Goal: Task Accomplishment & Management: Manage account settings

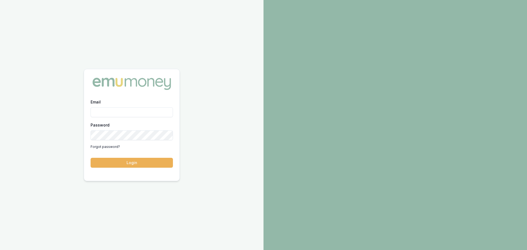
drag, startPoint x: 122, startPoint y: 110, endPoint x: 121, endPoint y: 113, distance: 3.3
click at [122, 110] on input "Email" at bounding box center [132, 112] width 82 height 10
type input "brad.hearns@emumoney.com.au"
click at [91, 158] on button "Login" at bounding box center [132, 163] width 82 height 10
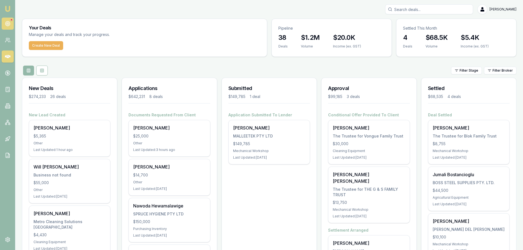
click at [9, 24] on icon at bounding box center [7, 23] width 5 height 5
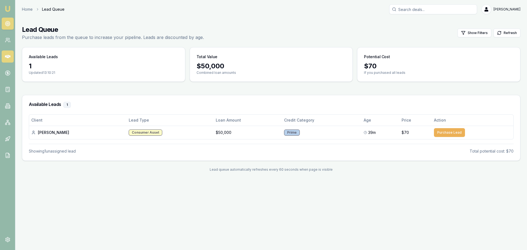
click at [5, 54] on icon at bounding box center [7, 56] width 5 height 5
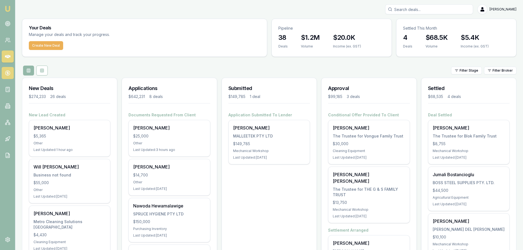
click at [5, 74] on icon at bounding box center [7, 72] width 5 height 5
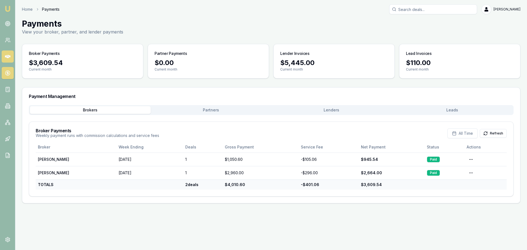
click at [6, 54] on icon at bounding box center [7, 56] width 5 height 5
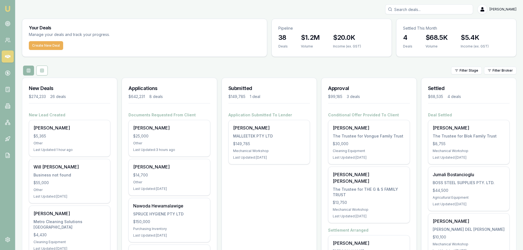
click at [171, 78] on div "Applications $642,231 8 deals" at bounding box center [169, 95] width 95 height 34
click at [241, 78] on div "Submitted $149,785 1 deal" at bounding box center [269, 95] width 95 height 34
click at [248, 68] on div "Filter Stage Filter Broker" at bounding box center [269, 71] width 494 height 10
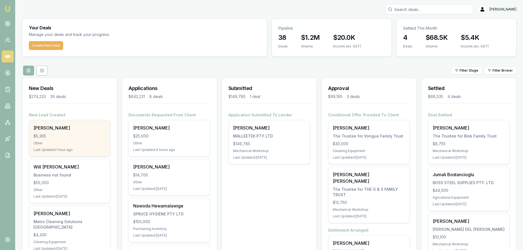
click at [63, 131] on div "[PERSON_NAME]" at bounding box center [69, 128] width 72 height 7
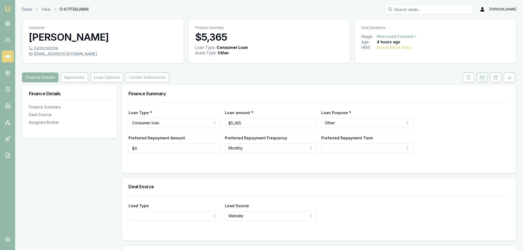
click at [484, 77] on button at bounding box center [482, 77] width 12 height 10
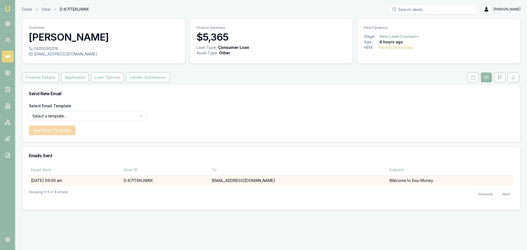
click at [263, 181] on td "[EMAIL_ADDRESS][DOMAIN_NAME]" at bounding box center [298, 180] width 178 height 10
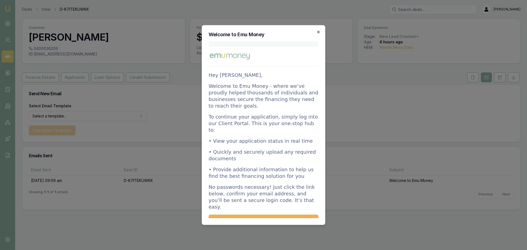
click at [318, 30] on icon "button" at bounding box center [318, 32] width 4 height 4
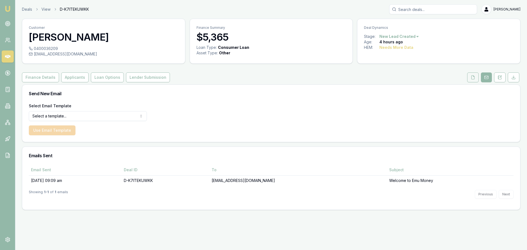
click at [471, 78] on icon at bounding box center [473, 77] width 4 height 4
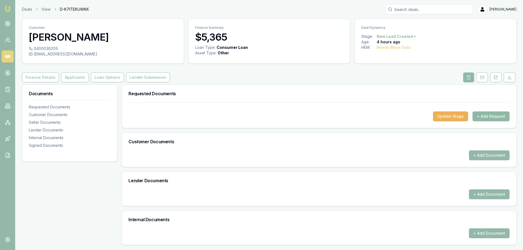
click at [495, 113] on button "+ Add Request" at bounding box center [491, 116] width 37 height 10
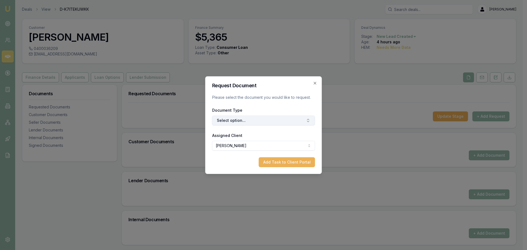
click at [251, 121] on button "Select option..." at bounding box center [263, 121] width 103 height 10
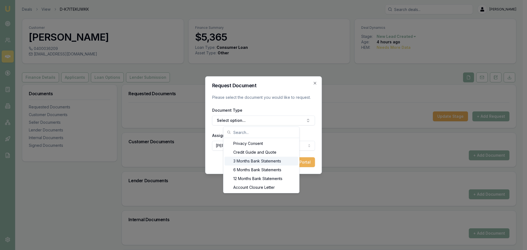
click at [255, 162] on div "3 Months Bank Statements" at bounding box center [262, 161] width 74 height 9
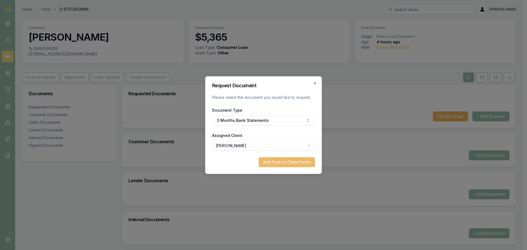
click at [284, 163] on button "Add Task to Client Portal" at bounding box center [287, 162] width 56 height 10
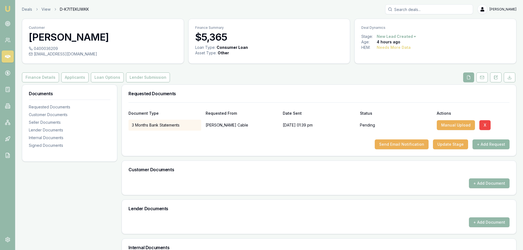
click at [487, 146] on button "+ Add Request" at bounding box center [491, 144] width 37 height 10
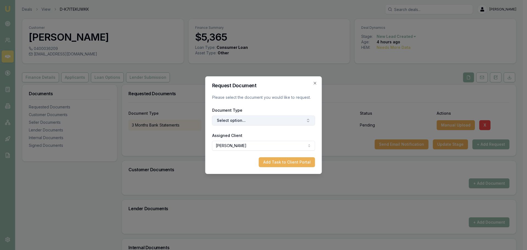
click at [250, 119] on button "Select option..." at bounding box center [263, 121] width 103 height 10
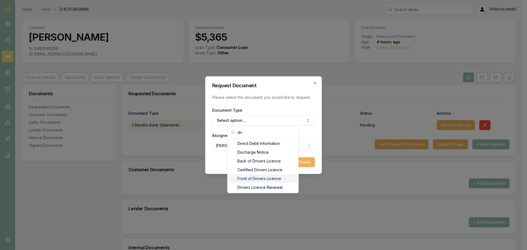
type input "dri"
click at [265, 180] on div "Front of Drivers Licence" at bounding box center [263, 178] width 69 height 9
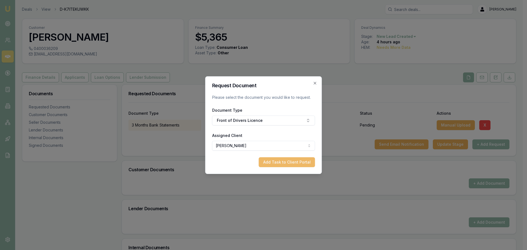
click at [272, 160] on button "Add Task to Client Portal" at bounding box center [287, 162] width 56 height 10
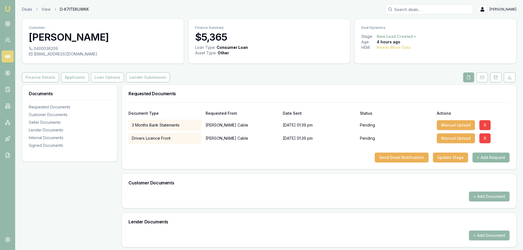
click at [489, 157] on button "+ Add Request" at bounding box center [491, 158] width 37 height 10
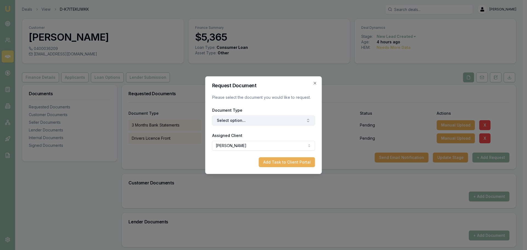
click at [253, 123] on button "Select option..." at bounding box center [263, 121] width 103 height 10
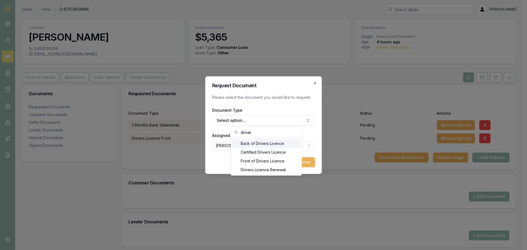
type input "driver"
click at [252, 143] on div "Back of Drivers Licence" at bounding box center [266, 143] width 69 height 9
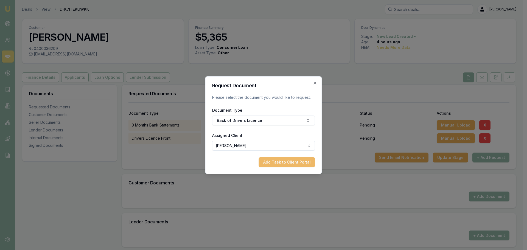
click at [297, 165] on button "Add Task to Client Portal" at bounding box center [287, 162] width 56 height 10
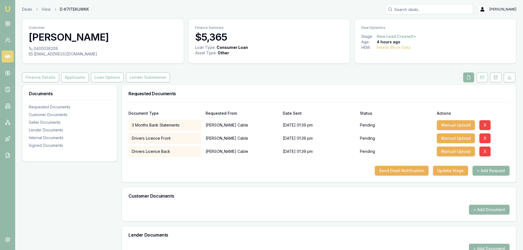
click at [500, 172] on button "+ Add Request" at bounding box center [491, 171] width 37 height 10
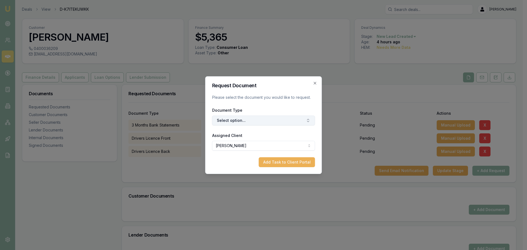
click at [244, 122] on button "Select option..." at bounding box center [263, 121] width 103 height 10
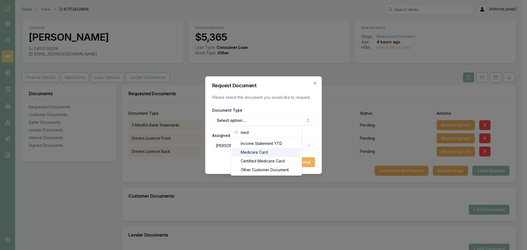
type input "med"
click at [255, 153] on div "Medicare Card" at bounding box center [266, 152] width 69 height 9
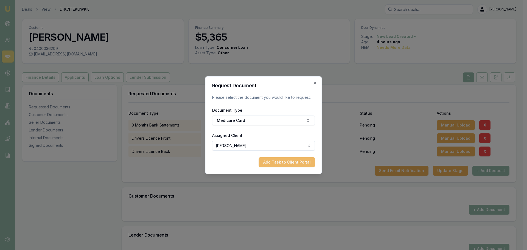
click at [285, 166] on button "Add Task to Client Portal" at bounding box center [287, 162] width 56 height 10
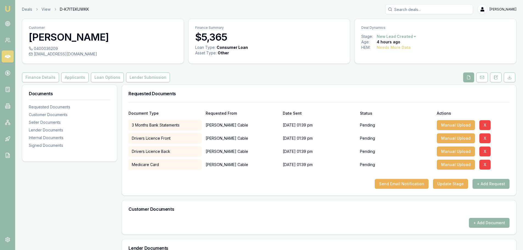
click at [497, 178] on div at bounding box center [318, 174] width 381 height 9
click at [492, 186] on button "+ Add Request" at bounding box center [491, 184] width 37 height 10
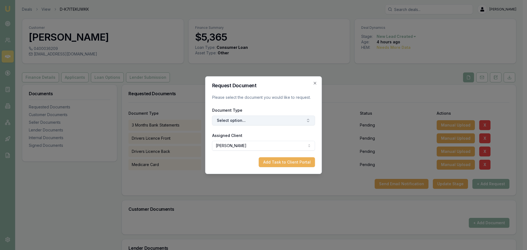
click at [239, 122] on button "Select option..." at bounding box center [263, 121] width 103 height 10
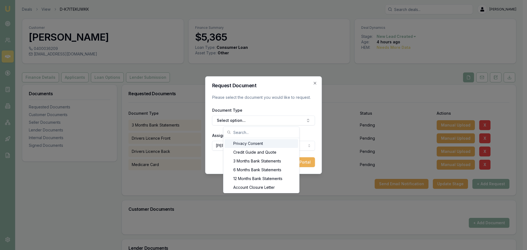
click at [251, 132] on input "text" at bounding box center [264, 132] width 63 height 11
type input "pays"
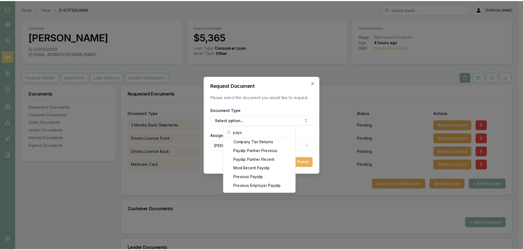
scroll to position [31, 0]
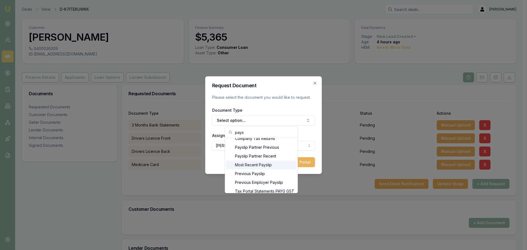
click at [247, 166] on div "Most Recent Payslip" at bounding box center [261, 165] width 70 height 9
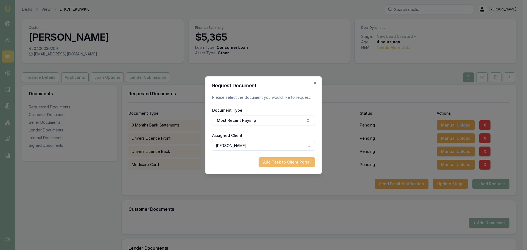
click at [283, 161] on button "Add Task to Client Portal" at bounding box center [287, 162] width 56 height 10
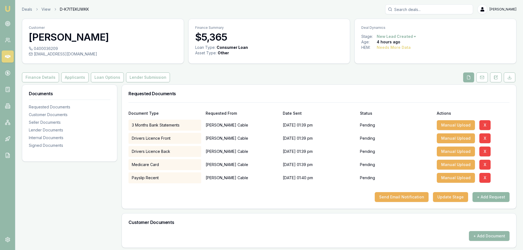
click at [488, 199] on button "+ Add Request" at bounding box center [491, 197] width 37 height 10
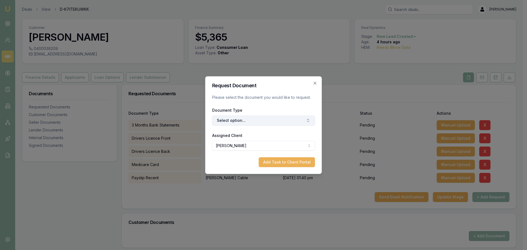
click at [239, 119] on button "Select option..." at bounding box center [263, 121] width 103 height 10
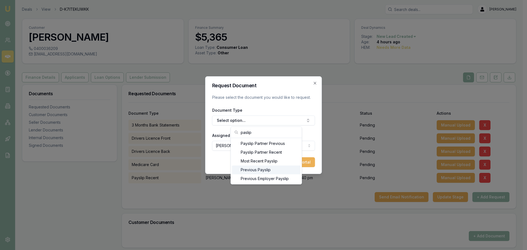
type input "paslip"
click at [249, 168] on div "Previous Payslip" at bounding box center [266, 170] width 69 height 9
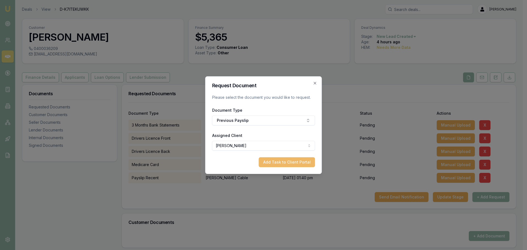
click at [298, 163] on button "Add Task to Client Portal" at bounding box center [287, 162] width 56 height 10
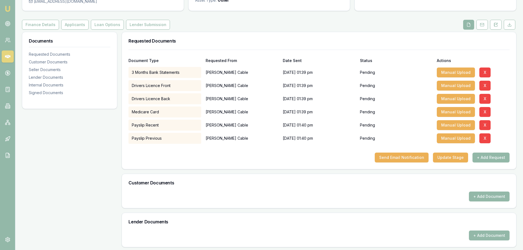
scroll to position [0, 0]
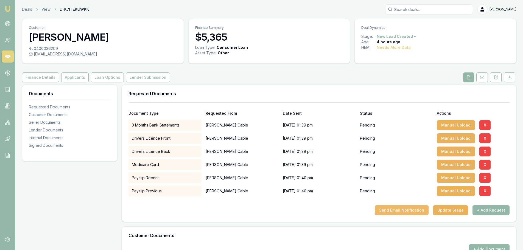
click at [401, 211] on button "Send Email Notification" at bounding box center [402, 210] width 54 height 10
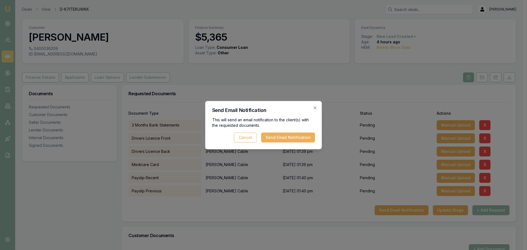
click at [316, 108] on icon "button" at bounding box center [315, 108] width 4 height 4
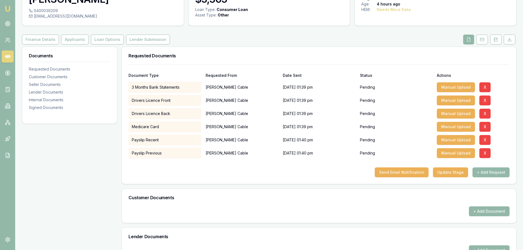
scroll to position [82, 0]
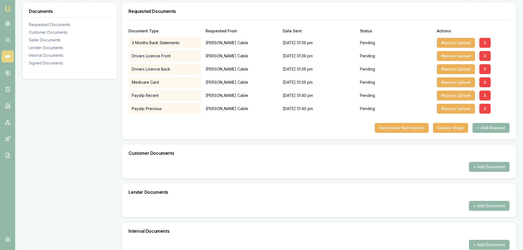
click at [500, 131] on button "+ Add Request" at bounding box center [491, 128] width 37 height 10
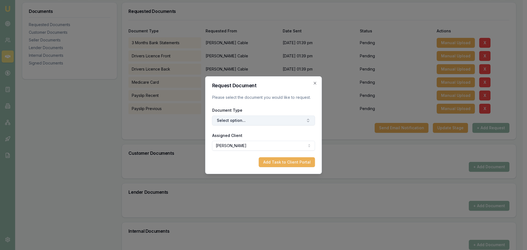
click at [239, 118] on button "Select option..." at bounding box center [263, 121] width 103 height 10
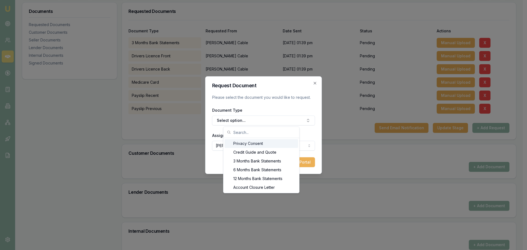
click at [246, 142] on div "Privacy Consent" at bounding box center [262, 143] width 74 height 9
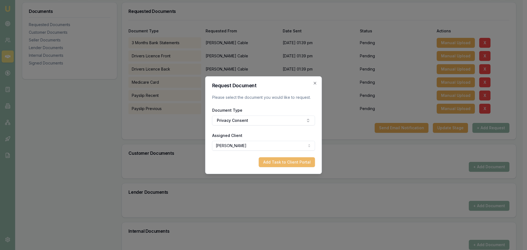
click at [284, 161] on button "Add Task to Client Portal" at bounding box center [287, 162] width 56 height 10
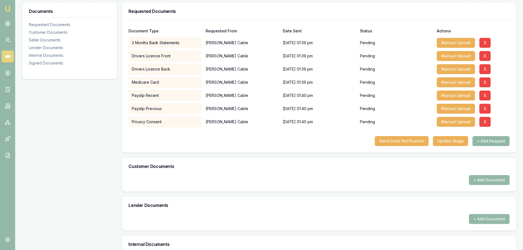
click at [489, 143] on button "+ Add Request" at bounding box center [491, 141] width 37 height 10
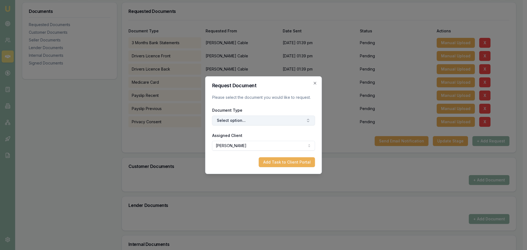
click at [234, 119] on button "Select option..." at bounding box center [263, 121] width 103 height 10
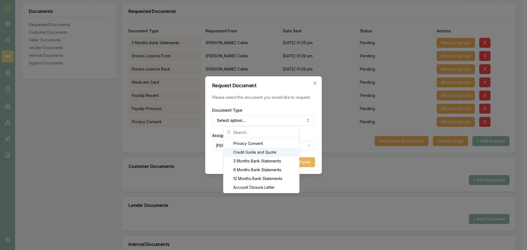
click at [251, 154] on div "Credit Guide and Quote" at bounding box center [262, 152] width 74 height 9
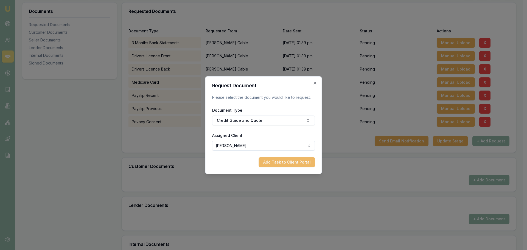
click at [287, 163] on button "Add Task to Client Portal" at bounding box center [287, 162] width 56 height 10
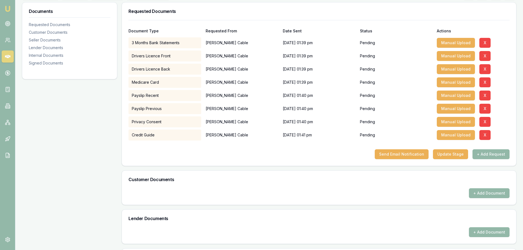
scroll to position [110, 0]
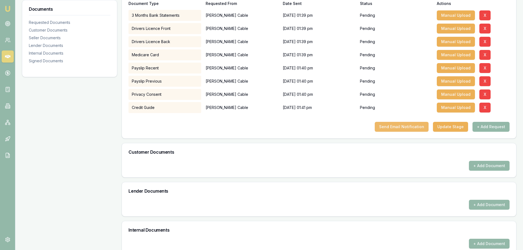
click at [406, 128] on button "Send Email Notification" at bounding box center [402, 127] width 54 height 10
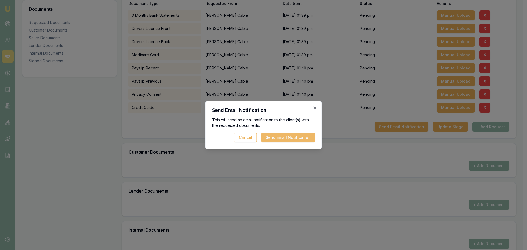
click at [292, 137] on button "Send Email Notification" at bounding box center [288, 138] width 54 height 10
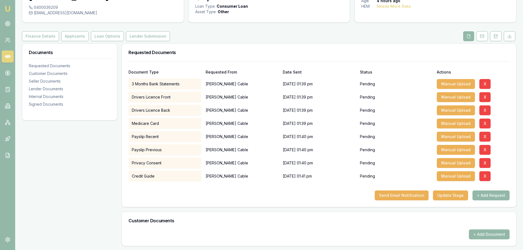
scroll to position [0, 0]
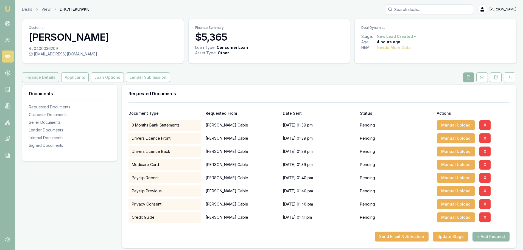
click at [38, 77] on button "Finance Details" at bounding box center [40, 77] width 37 height 10
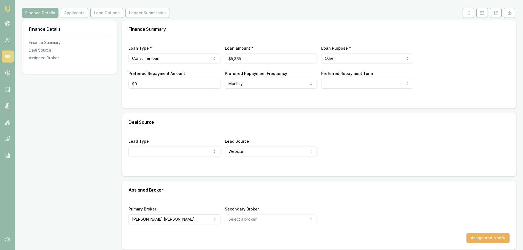
scroll to position [69, 0]
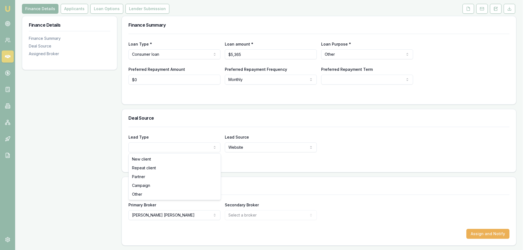
click at [144, 147] on html "Emu Broker Deals View D-K7ITEKUWKK [PERSON_NAME] Toggle Menu Customer [PERSON_N…" at bounding box center [263, 56] width 527 height 250
click at [95, 163] on html "Emu Broker Deals View D-K7ITEKUWKK [PERSON_NAME] Toggle Menu Customer [PERSON_N…" at bounding box center [263, 56] width 527 height 250
click at [164, 147] on html "Emu Broker Deals View D-K7ITEKUWKK [PERSON_NAME] Toggle Menu Customer [PERSON_N…" at bounding box center [261, 56] width 523 height 250
select select "PARTNER"
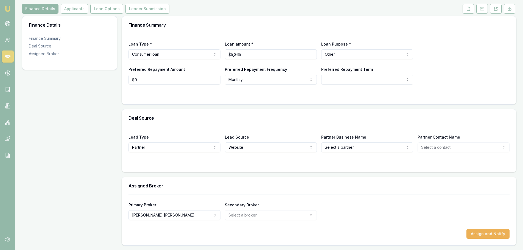
click at [262, 148] on html "Emu Broker Deals View D-K7ITEKUWKK [PERSON_NAME] Toggle Menu Customer [PERSON_N…" at bounding box center [261, 56] width 523 height 250
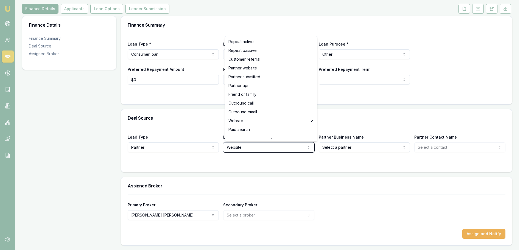
click at [370, 147] on html "Emu Broker Deals View D-K7ITEKUWKK [PERSON_NAME] Toggle Menu Customer [PERSON_N…" at bounding box center [261, 56] width 523 height 250
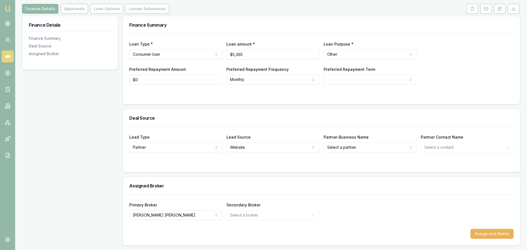
click at [370, 147] on html "Emu Broker Deals View D-K7ITEKUWKK [PERSON_NAME] Toggle Menu Customer [PERSON_N…" at bounding box center [263, 56] width 527 height 250
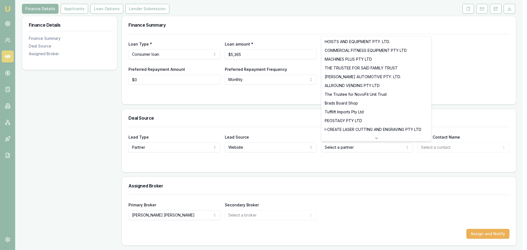
select select "Tufflift Imports Pty Ltd"
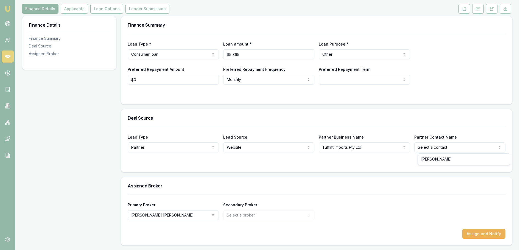
click at [441, 146] on html "Emu Broker Deals View D-K7ITEKUWKK [PERSON_NAME] Toggle Menu Customer [PERSON_N…" at bounding box center [261, 56] width 523 height 250
click at [443, 133] on html "Emu Broker Deals View D-K7ITEKUWKK [PERSON_NAME] Toggle Menu Customer [PERSON_N…" at bounding box center [263, 56] width 527 height 250
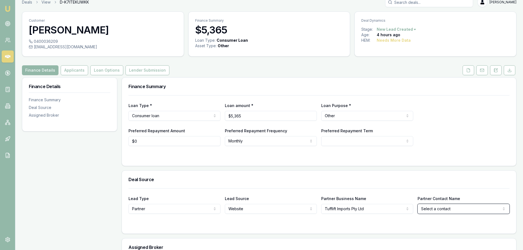
scroll to position [0, 0]
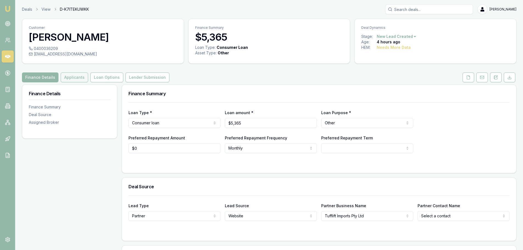
click at [82, 78] on button "Applicants" at bounding box center [74, 77] width 27 height 10
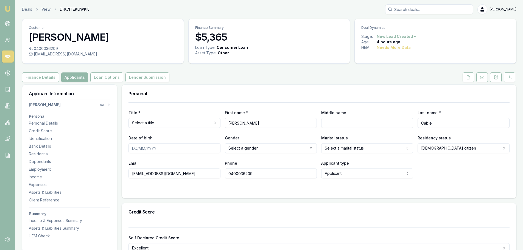
drag, startPoint x: 35, startPoint y: 54, endPoint x: 86, endPoint y: 55, distance: 51.6
click at [92, 55] on div "[EMAIL_ADDRESS][DOMAIN_NAME]" at bounding box center [103, 53] width 148 height 5
drag, startPoint x: 81, startPoint y: 55, endPoint x: 78, endPoint y: 55, distance: 2.9
click at [78, 55] on div "[EMAIL_ADDRESS][DOMAIN_NAME]" at bounding box center [103, 53] width 148 height 5
drag, startPoint x: 79, startPoint y: 55, endPoint x: 35, endPoint y: 56, distance: 44.2
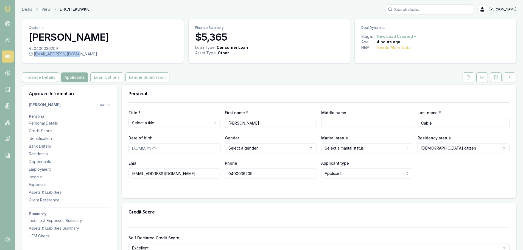
click at [35, 56] on div "[EMAIL_ADDRESS][DOMAIN_NAME]" at bounding box center [103, 53] width 148 height 5
copy div "[EMAIL_ADDRESS][DOMAIN_NAME]"
click at [41, 79] on button "Finance Details" at bounding box center [40, 77] width 37 height 10
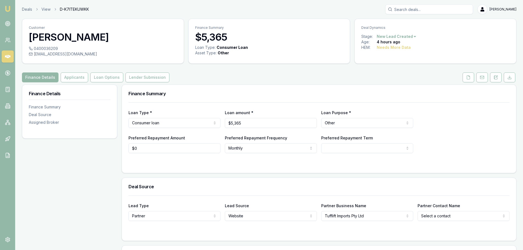
click at [215, 83] on div "Customer [PERSON_NAME] Cable 0400036209 [EMAIL_ADDRESS][DOMAIN_NAME] Finance Su…" at bounding box center [269, 167] width 494 height 296
click at [8, 23] on circle at bounding box center [7, 23] width 1 height 1
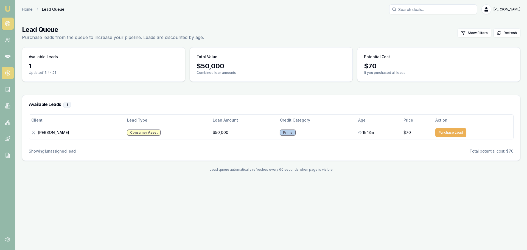
click at [8, 74] on icon at bounding box center [8, 73] width 2 height 2
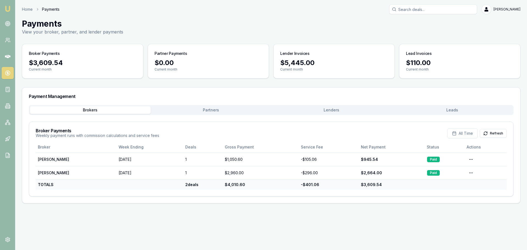
click at [113, 83] on main "Payments View your broker, partner, and lender payments Broker Payments $3,609.…" at bounding box center [271, 111] width 512 height 185
